Goal: Task Accomplishment & Management: Manage account settings

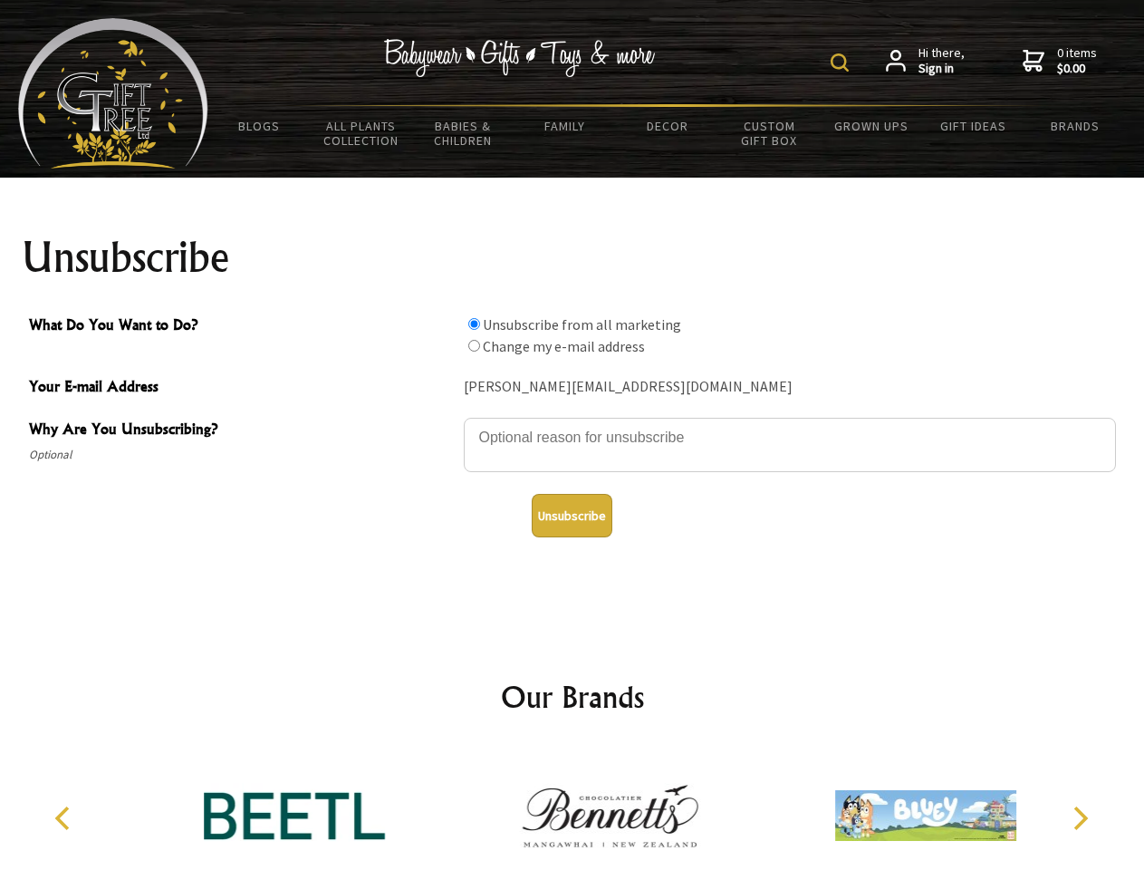
click at [842, 63] on img at bounding box center [840, 62] width 18 height 18
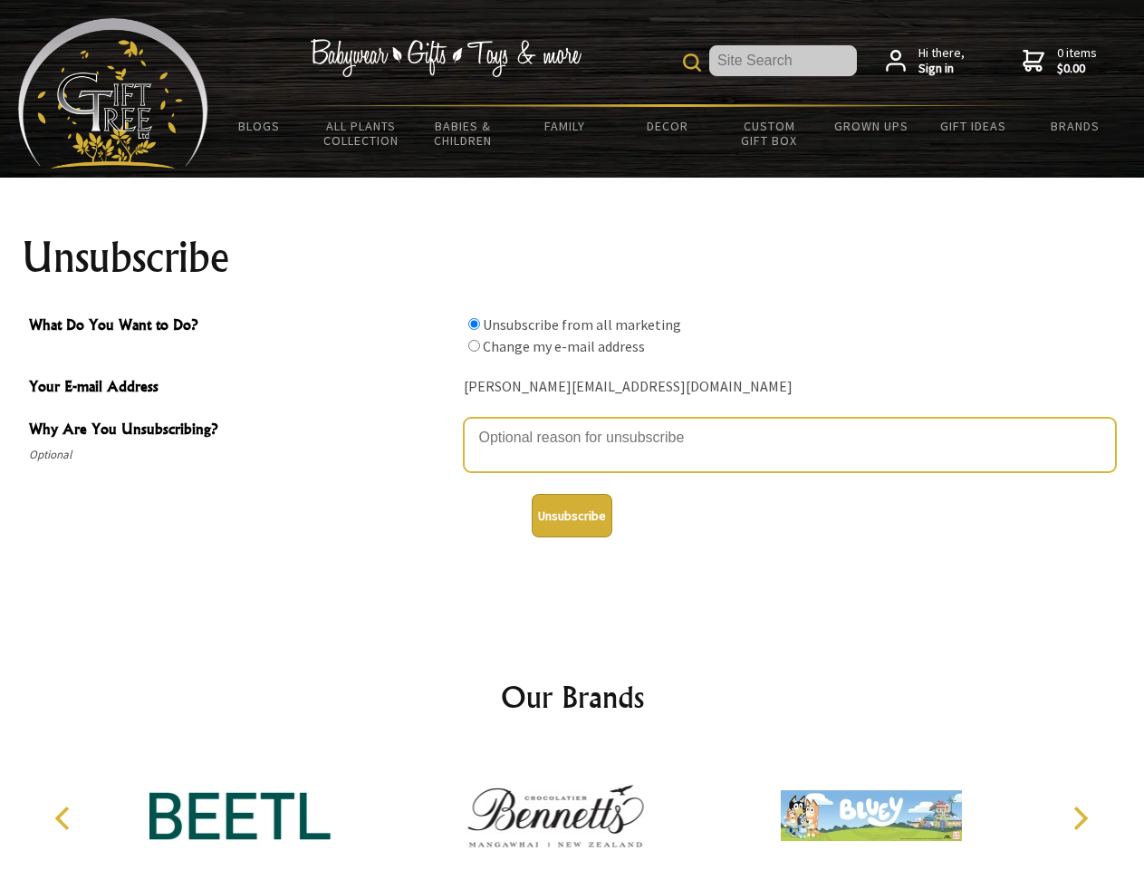
click at [573, 424] on textarea "Why Are You Unsubscribing?" at bounding box center [790, 445] width 652 height 54
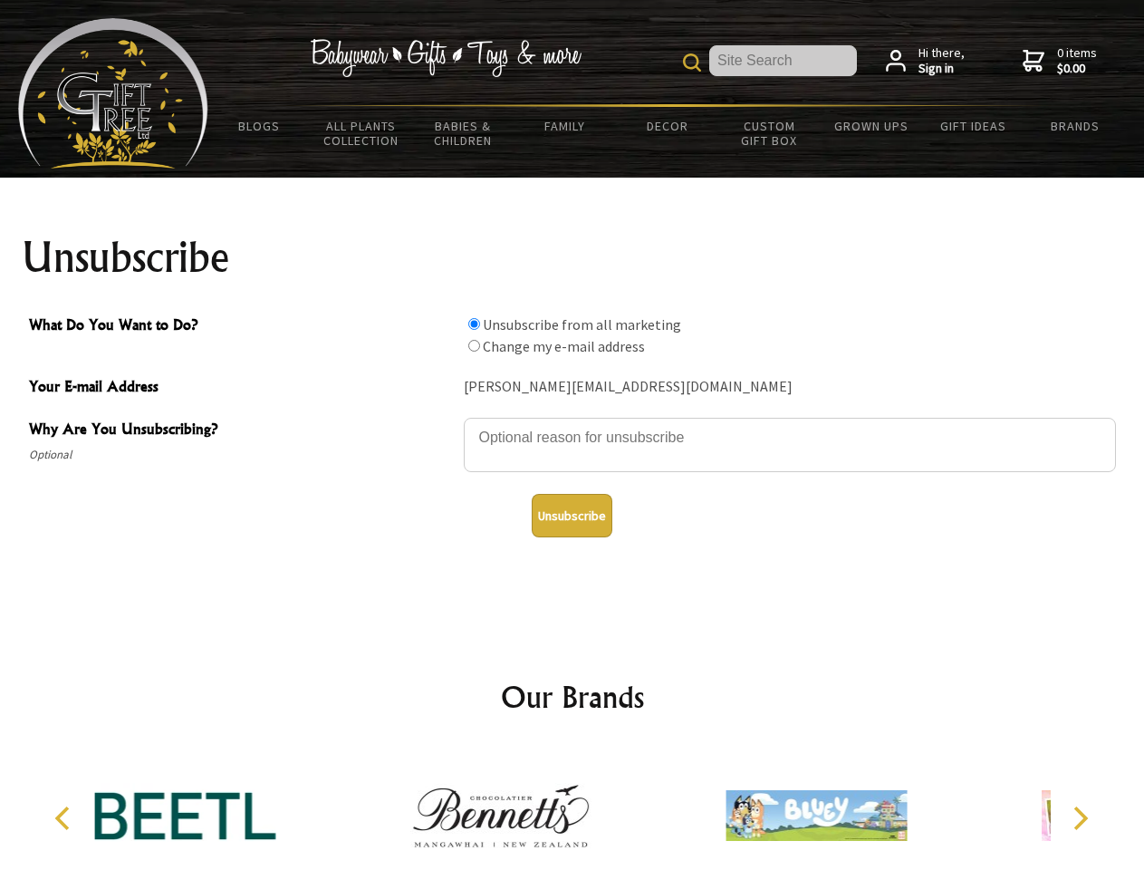
click at [474, 323] on input "What Do You Want to Do?" at bounding box center [474, 324] width 12 height 12
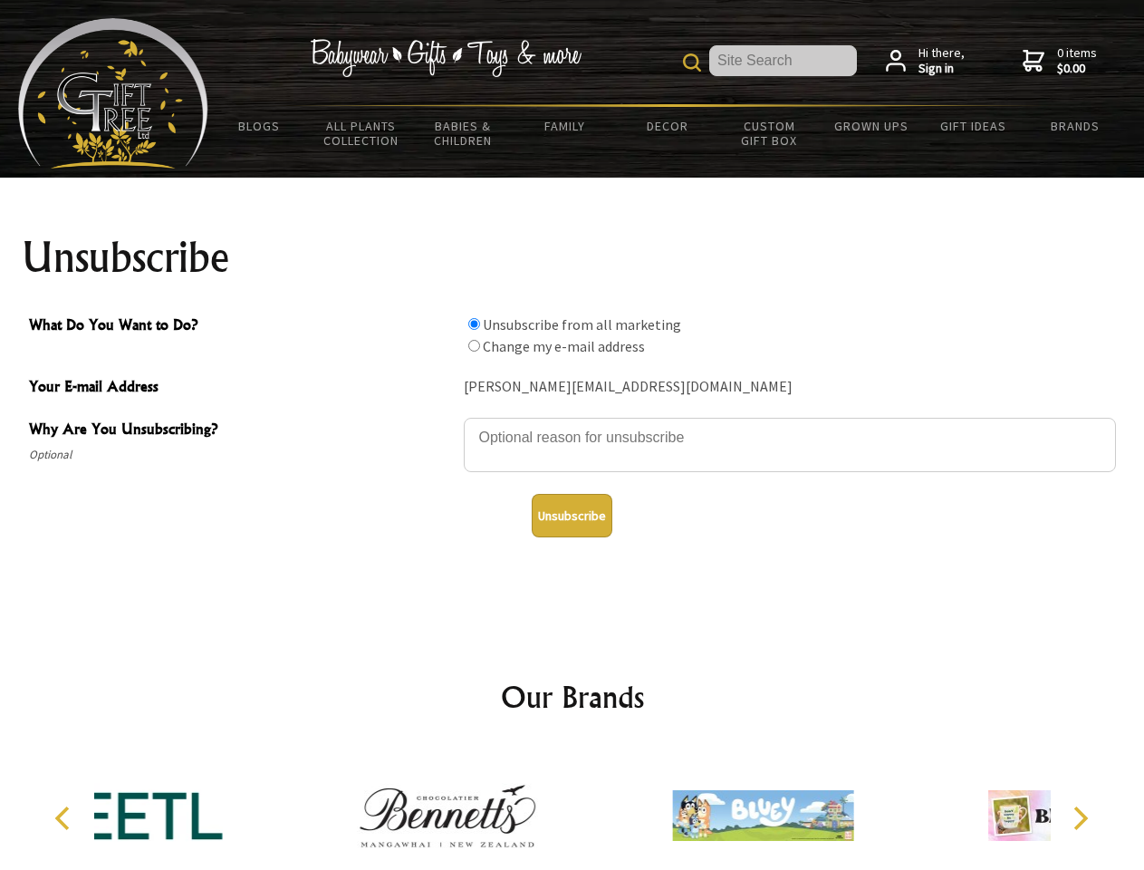
click at [474, 345] on input "What Do You Want to Do?" at bounding box center [474, 346] width 12 height 12
radio input "true"
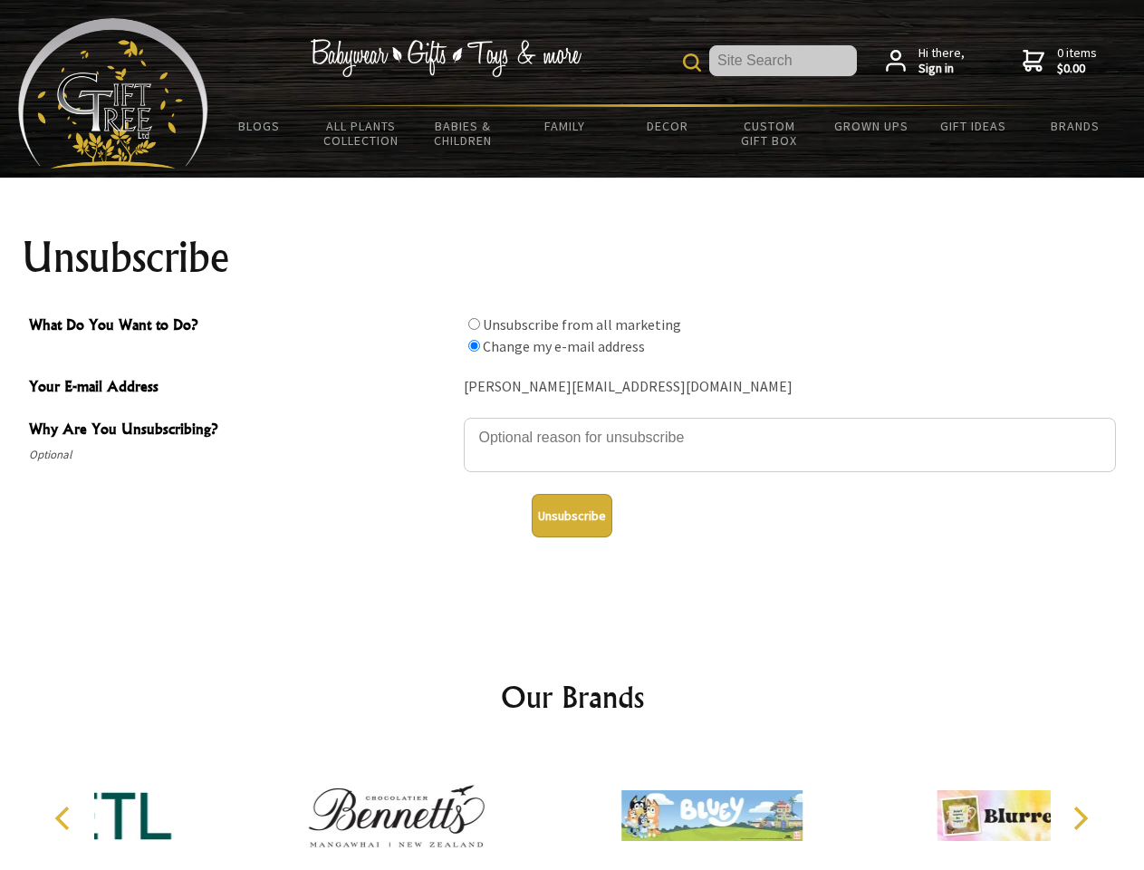
click at [572, 515] on button "Unsubscribe" at bounding box center [572, 515] width 81 height 43
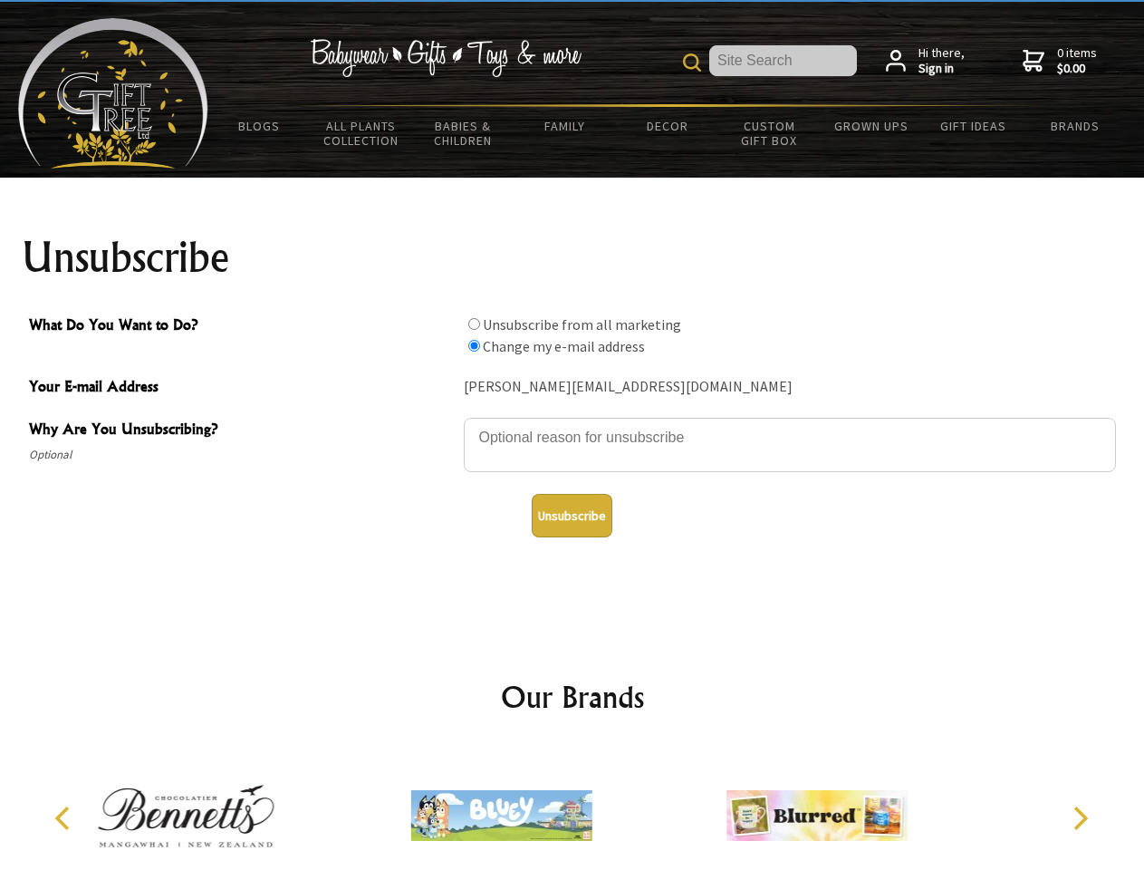
click at [65, 818] on icon "Previous" at bounding box center [65, 818] width 24 height 24
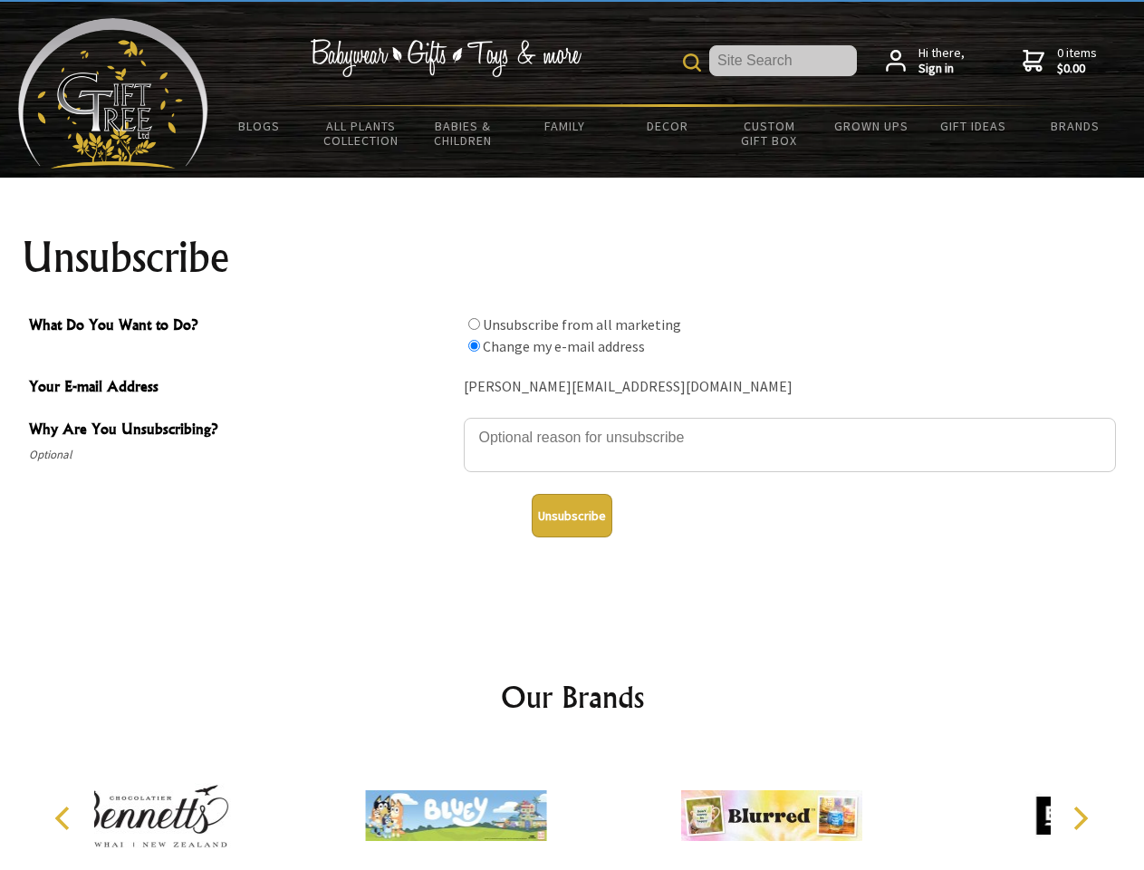
click at [1080, 818] on icon "Next" at bounding box center [1079, 818] width 24 height 24
